Goal: Check status: Check status

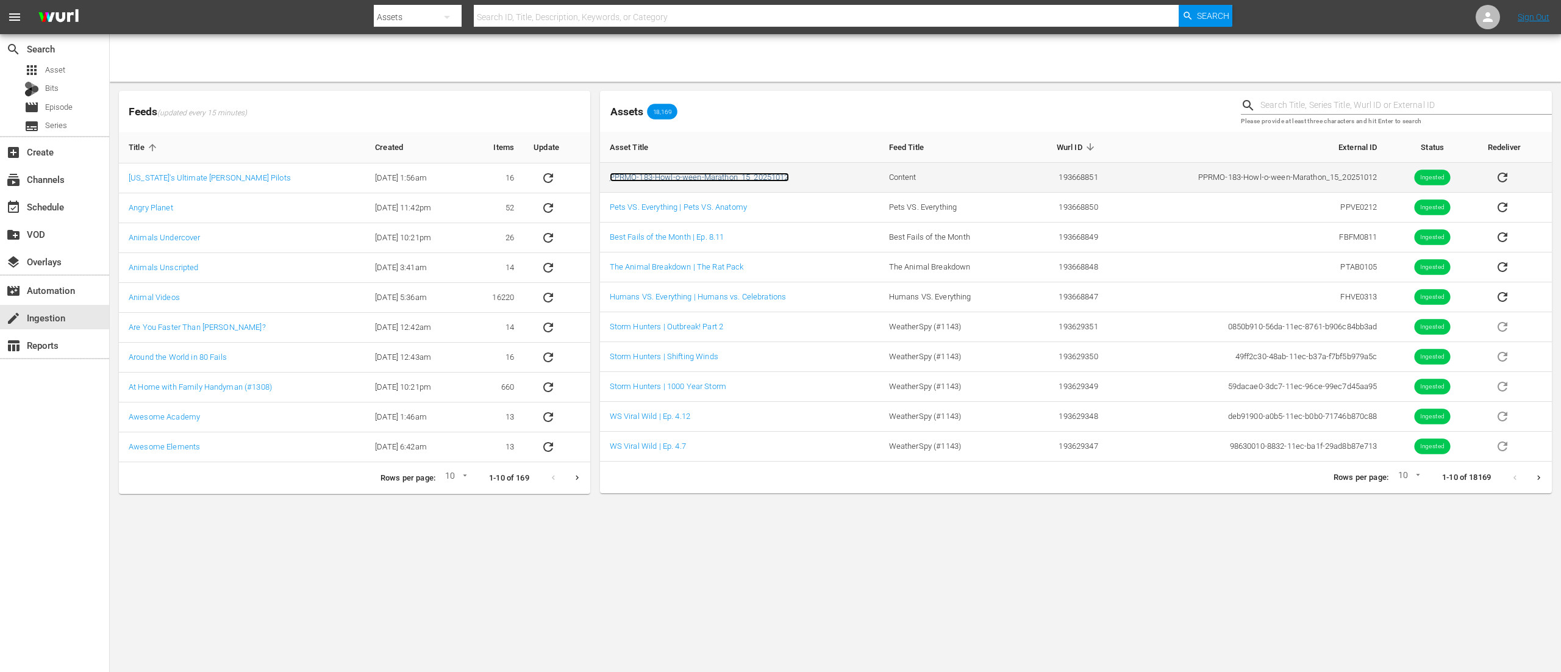
click at [676, 178] on link "PPRMO-183-Howl-o-ween-Marathon_15_20251012" at bounding box center [699, 177] width 179 height 9
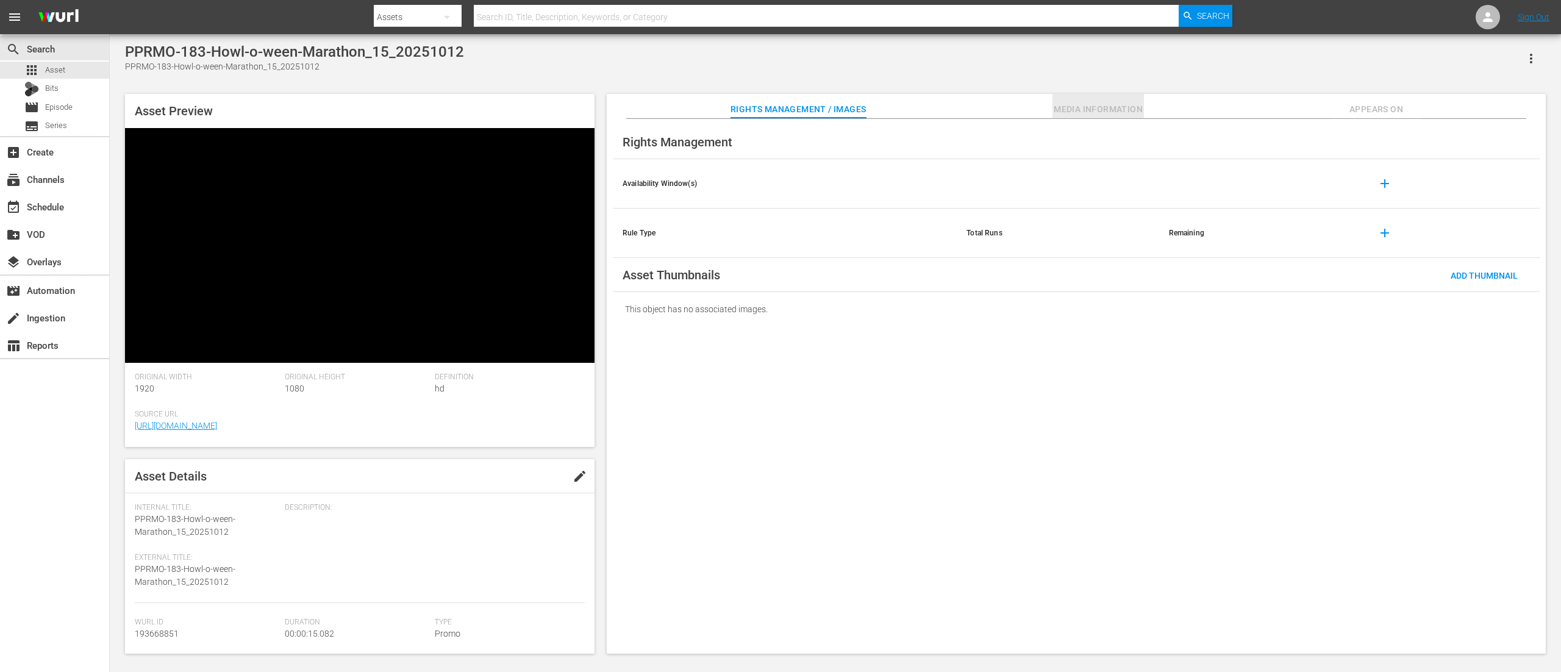
click at [1054, 111] on span "Media Information" at bounding box center [1097, 109] width 91 height 15
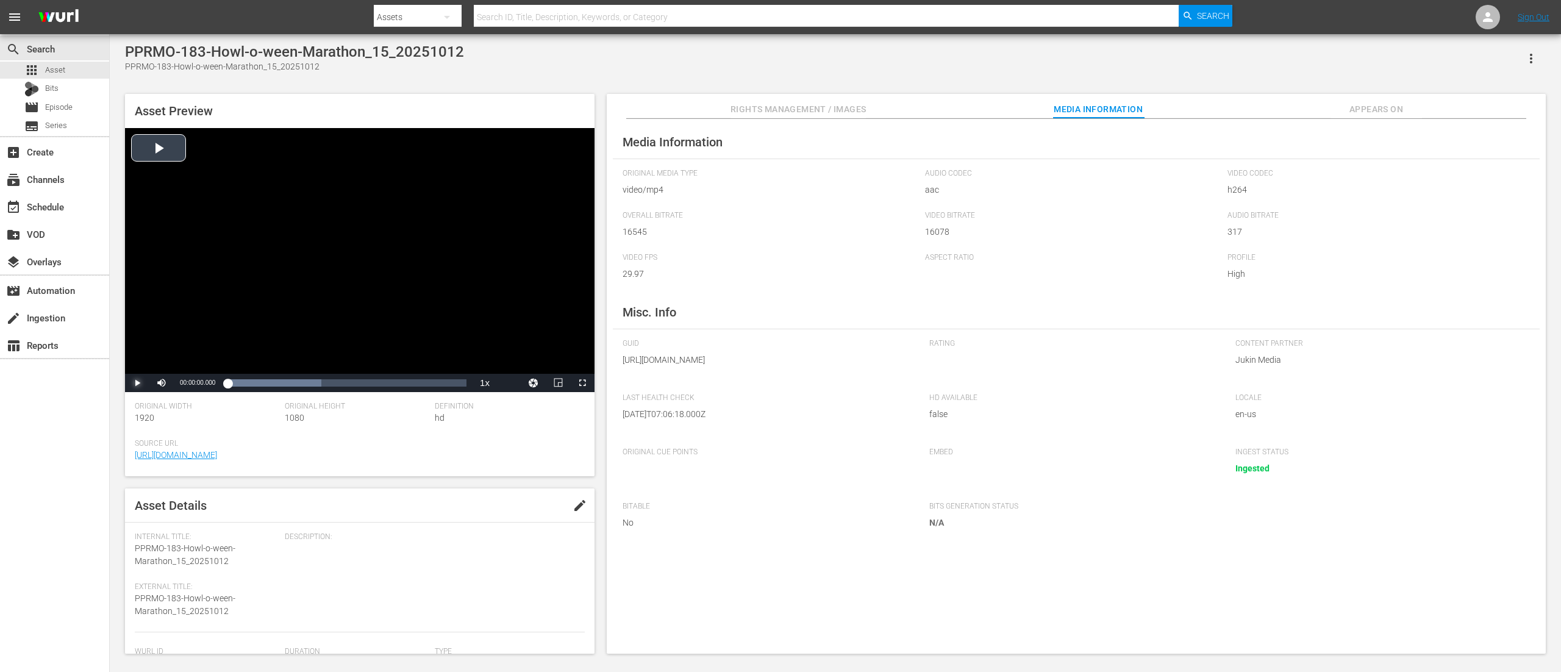
click at [137, 383] on span "Video Player" at bounding box center [137, 383] width 0 height 0
